Goal: Navigation & Orientation: Find specific page/section

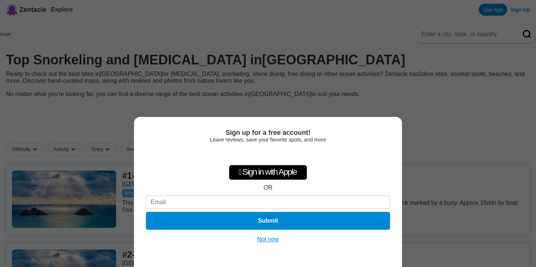
click at [475, 162] on div "Sign up for a free account! Leave reviews, save your favorite spots, and more …" at bounding box center [268, 133] width 536 height 267
click at [271, 242] on button "Not now" at bounding box center [268, 239] width 26 height 7
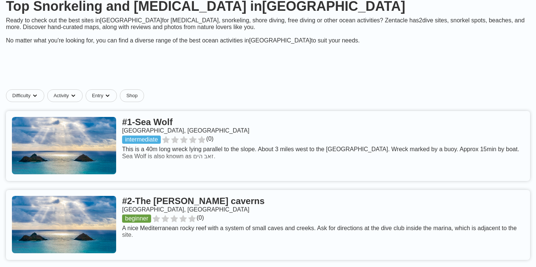
scroll to position [58, 0]
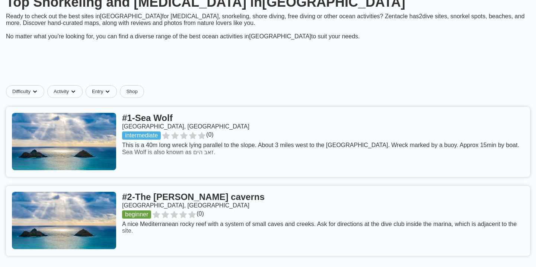
click at [317, 112] on link at bounding box center [268, 142] width 524 height 70
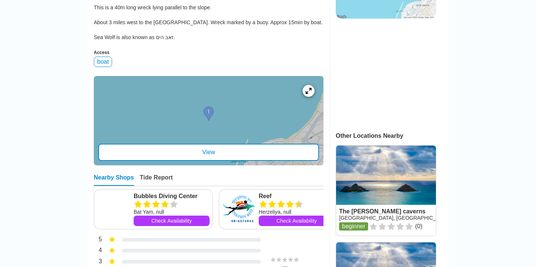
scroll to position [233, 0]
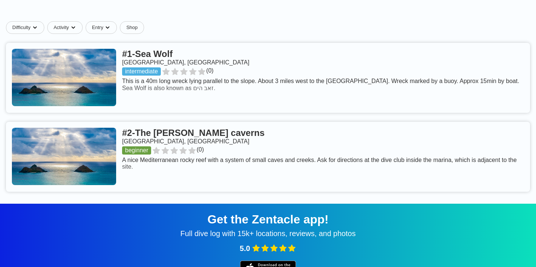
scroll to position [122, 0]
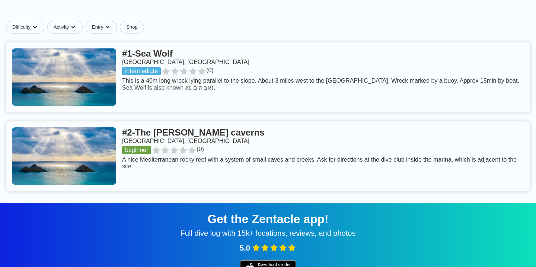
click at [96, 121] on link at bounding box center [268, 156] width 524 height 70
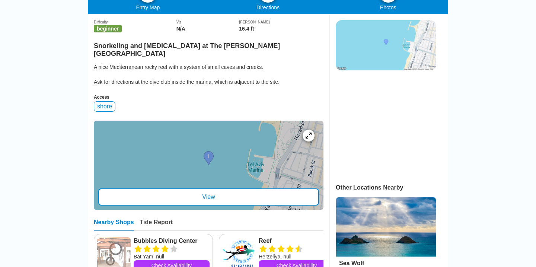
scroll to position [193, 0]
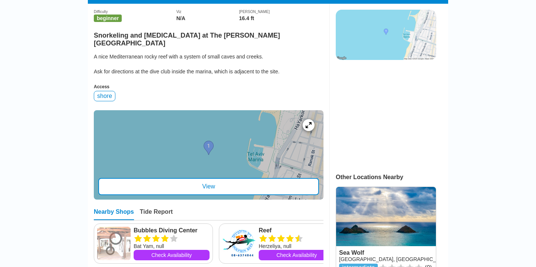
click at [211, 178] on div "View" at bounding box center [208, 186] width 221 height 17
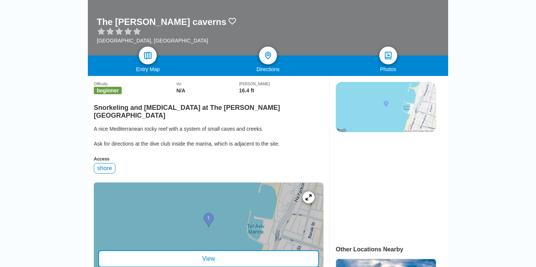
scroll to position [0, 0]
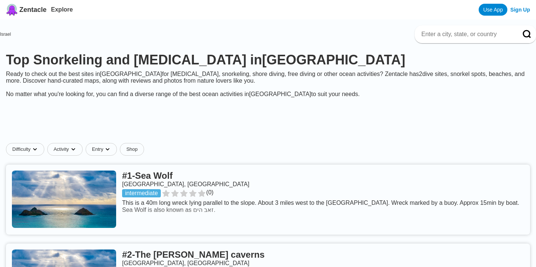
click at [122, 177] on link at bounding box center [268, 200] width 524 height 70
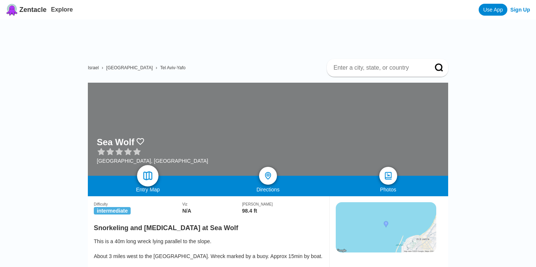
click at [144, 171] on img at bounding box center [148, 176] width 11 height 11
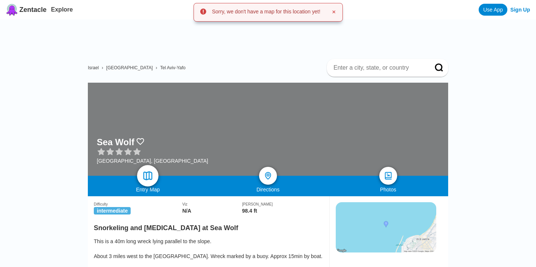
click at [144, 171] on img at bounding box center [148, 176] width 11 height 11
